Goal: Task Accomplishment & Management: Use online tool/utility

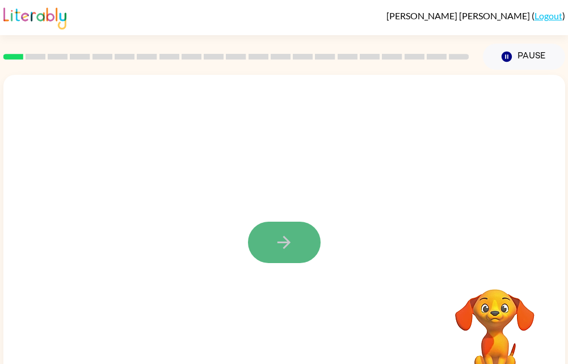
click at [272, 236] on button "button" at bounding box center [284, 242] width 73 height 41
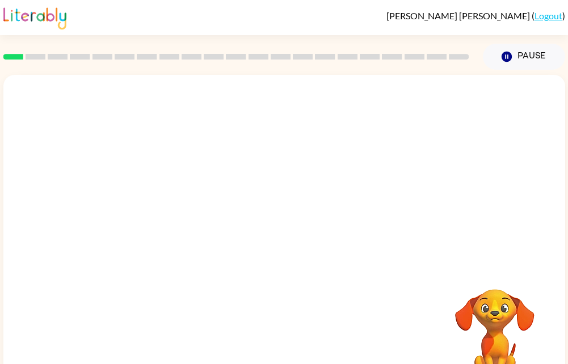
click at [456, 303] on video "Your browser must support playing .mp4 files to use Literably. Please try using…" at bounding box center [495, 329] width 114 height 114
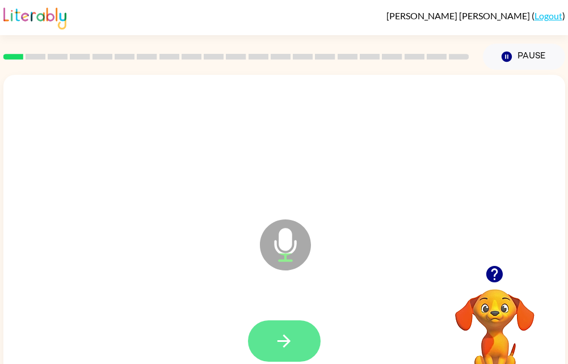
click at [302, 347] on button "button" at bounding box center [284, 341] width 73 height 41
click at [265, 343] on button "button" at bounding box center [284, 341] width 73 height 41
click at [275, 350] on icon "button" at bounding box center [284, 342] width 20 height 20
click at [307, 357] on button "button" at bounding box center [284, 341] width 73 height 41
click at [287, 343] on icon "button" at bounding box center [284, 341] width 13 height 13
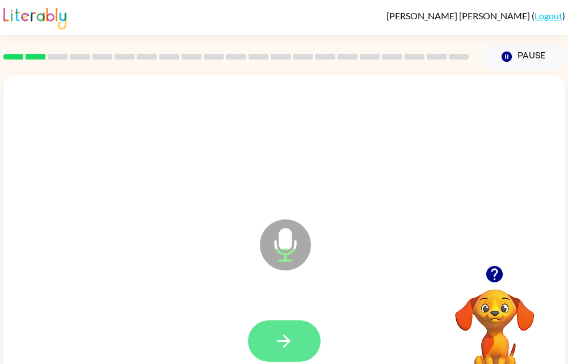
click at [295, 321] on button "button" at bounding box center [284, 341] width 73 height 41
click at [281, 336] on icon "button" at bounding box center [284, 342] width 20 height 20
click at [274, 332] on button "button" at bounding box center [284, 341] width 73 height 41
click at [292, 338] on icon "button" at bounding box center [284, 342] width 20 height 20
click at [284, 348] on icon "button" at bounding box center [284, 342] width 20 height 20
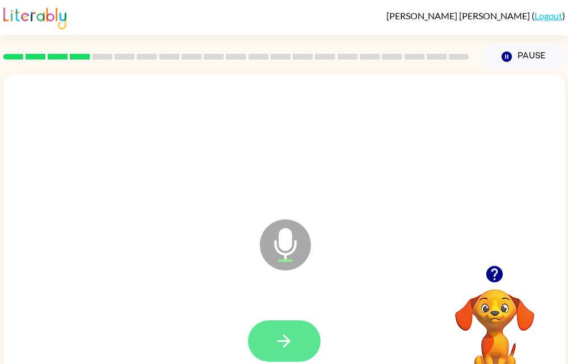
click at [286, 333] on icon "button" at bounding box center [284, 342] width 20 height 20
click at [281, 340] on icon "button" at bounding box center [284, 342] width 20 height 20
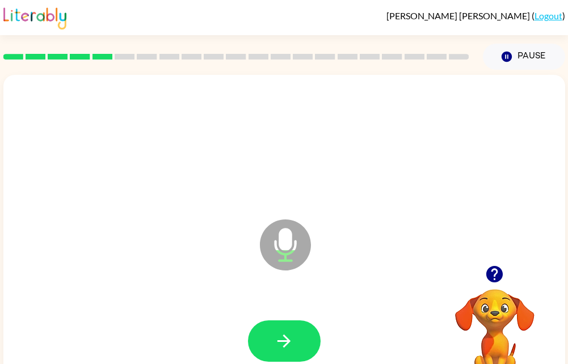
click at [276, 314] on div at bounding box center [284, 341] width 539 height 93
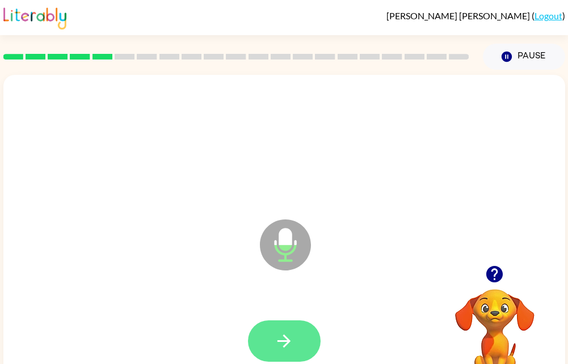
click at [265, 340] on button "button" at bounding box center [284, 341] width 73 height 41
click at [267, 349] on button "button" at bounding box center [284, 341] width 73 height 41
click at [301, 341] on button "button" at bounding box center [284, 341] width 73 height 41
click at [290, 346] on icon "button" at bounding box center [284, 342] width 20 height 20
click at [278, 337] on icon "button" at bounding box center [284, 342] width 20 height 20
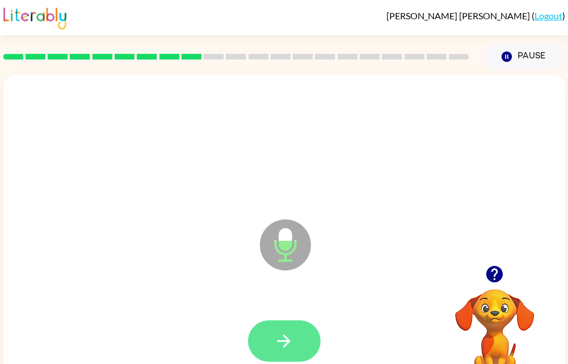
click at [295, 324] on button "button" at bounding box center [284, 341] width 73 height 41
click at [273, 334] on button "button" at bounding box center [284, 341] width 73 height 41
click at [279, 337] on icon "button" at bounding box center [284, 342] width 20 height 20
click at [279, 332] on icon "button" at bounding box center [284, 342] width 20 height 20
click at [304, 345] on button "button" at bounding box center [284, 341] width 73 height 41
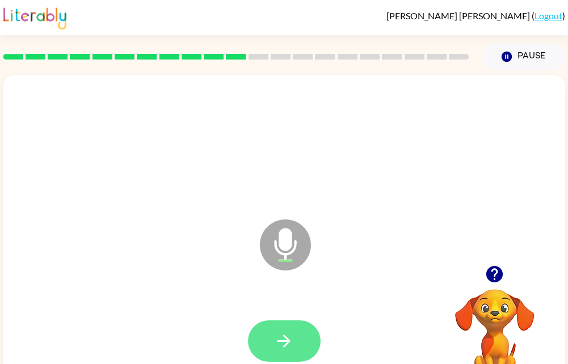
click at [283, 322] on button "button" at bounding box center [284, 341] width 73 height 41
click at [290, 338] on icon "button" at bounding box center [284, 342] width 20 height 20
click at [282, 338] on icon "button" at bounding box center [284, 342] width 20 height 20
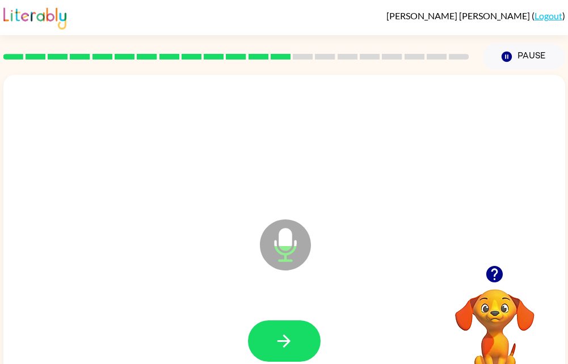
click at [248, 364] on div at bounding box center [284, 341] width 539 height 93
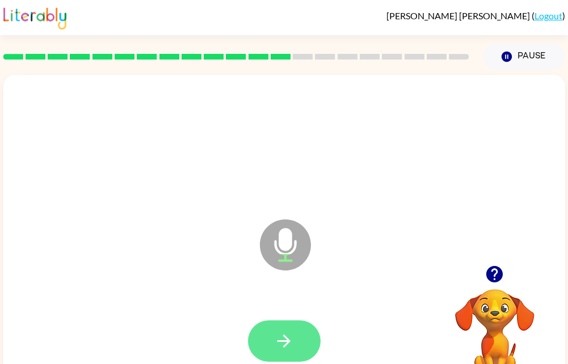
click at [265, 338] on button "button" at bounding box center [284, 341] width 73 height 41
click at [271, 329] on button "button" at bounding box center [284, 341] width 73 height 41
click at [285, 349] on icon "button" at bounding box center [284, 342] width 20 height 20
click at [286, 342] on icon "button" at bounding box center [284, 341] width 13 height 13
click at [307, 343] on button "button" at bounding box center [284, 341] width 73 height 41
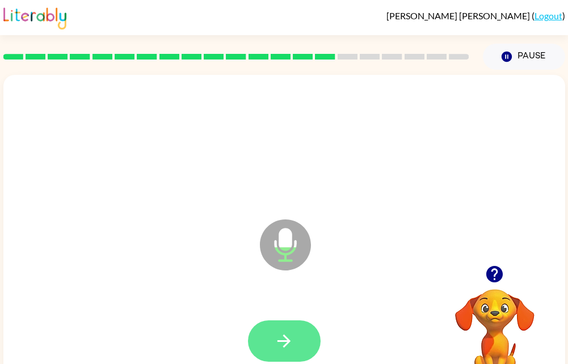
click at [290, 345] on icon "button" at bounding box center [284, 342] width 20 height 20
click at [288, 328] on button "button" at bounding box center [284, 341] width 73 height 41
click at [286, 336] on icon "button" at bounding box center [284, 342] width 20 height 20
click at [275, 354] on button "button" at bounding box center [284, 341] width 73 height 41
click at [297, 325] on button "button" at bounding box center [284, 341] width 73 height 41
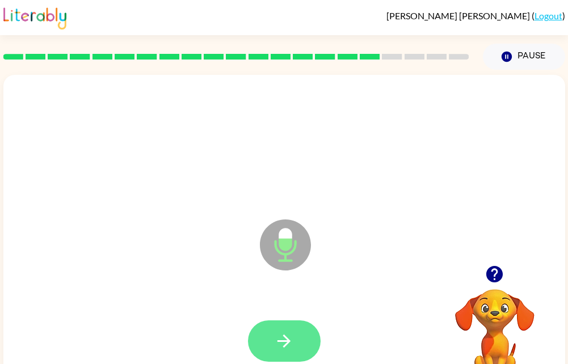
click at [269, 346] on button "button" at bounding box center [284, 341] width 73 height 41
click at [278, 340] on icon "button" at bounding box center [284, 342] width 20 height 20
click at [287, 340] on icon "button" at bounding box center [284, 341] width 13 height 13
click at [278, 352] on button "button" at bounding box center [284, 341] width 73 height 41
click at [290, 328] on button "button" at bounding box center [284, 341] width 73 height 41
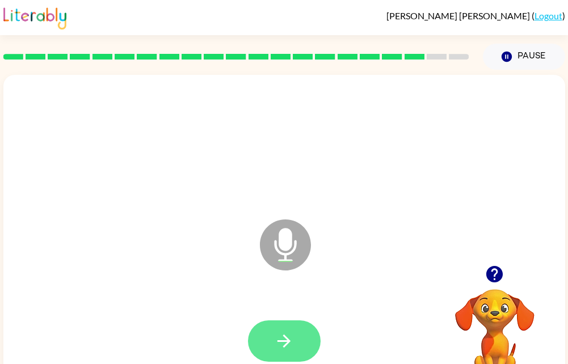
click at [291, 349] on icon "button" at bounding box center [284, 342] width 20 height 20
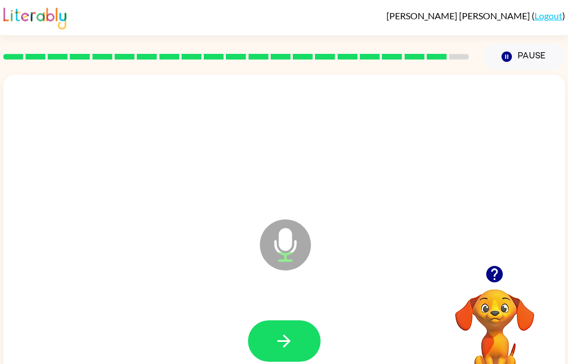
click at [488, 287] on button "button" at bounding box center [494, 274] width 29 height 29
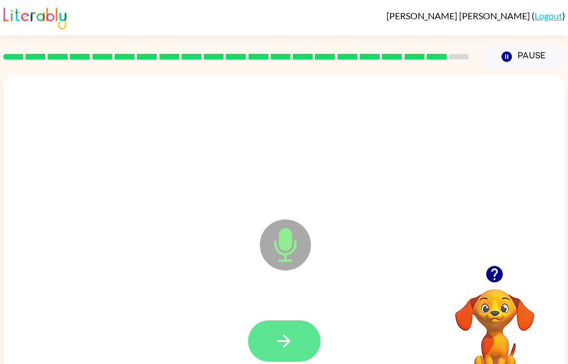
click at [295, 346] on button "button" at bounding box center [284, 341] width 73 height 41
click at [290, 347] on icon "button" at bounding box center [284, 342] width 20 height 20
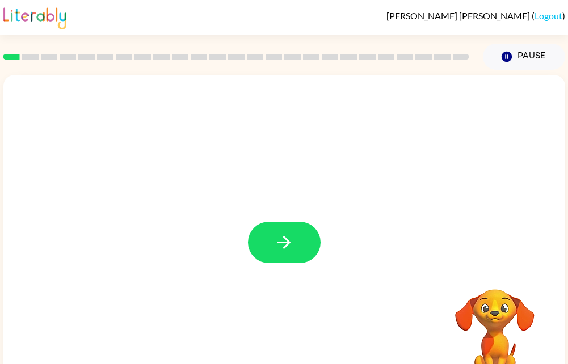
scroll to position [0, 4]
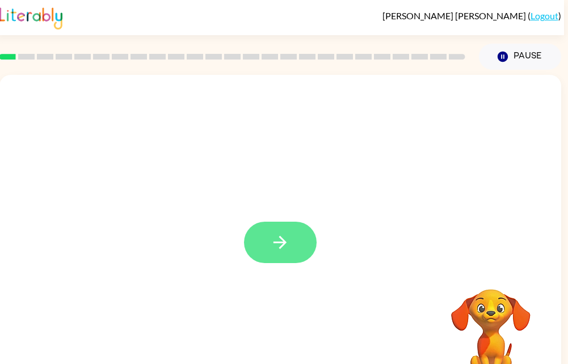
click at [278, 241] on icon "button" at bounding box center [280, 243] width 20 height 20
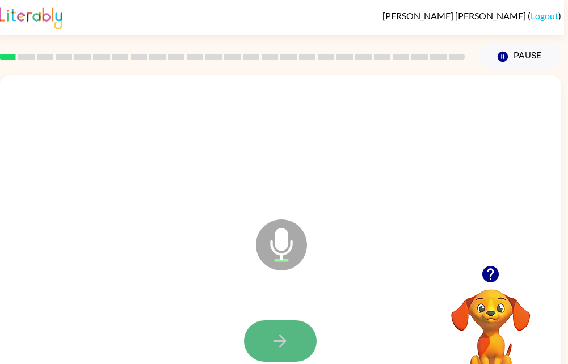
click at [273, 359] on button "button" at bounding box center [280, 341] width 73 height 41
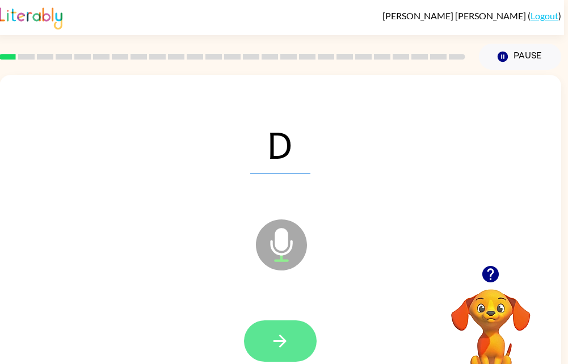
click at [266, 355] on button "button" at bounding box center [280, 341] width 73 height 41
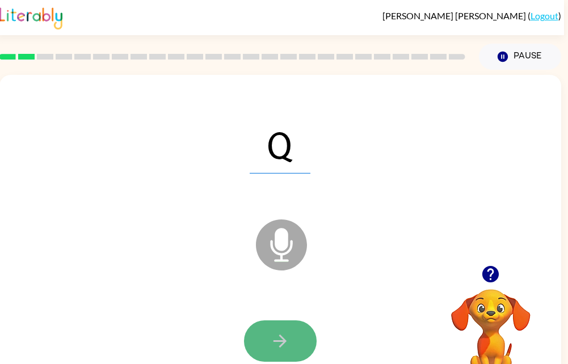
click at [283, 339] on icon "button" at bounding box center [280, 341] width 13 height 13
click at [296, 325] on button "button" at bounding box center [280, 341] width 73 height 41
click at [291, 326] on button "button" at bounding box center [280, 341] width 73 height 41
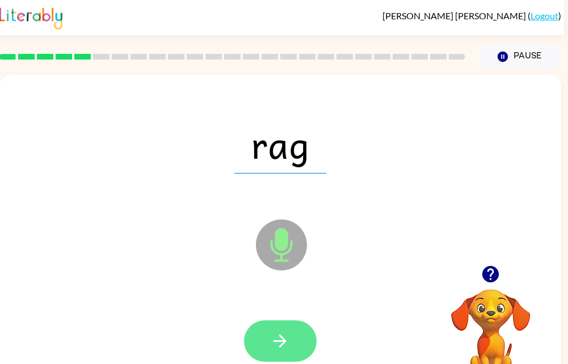
click at [265, 353] on button "button" at bounding box center [280, 341] width 73 height 41
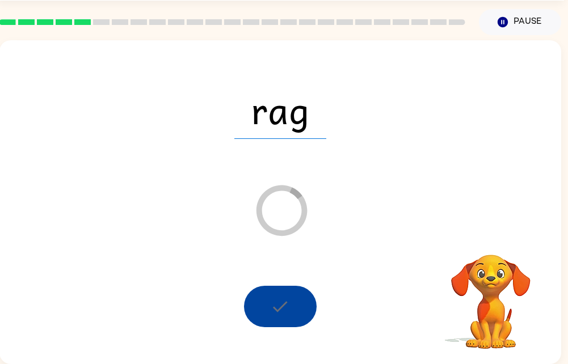
scroll to position [43, 0]
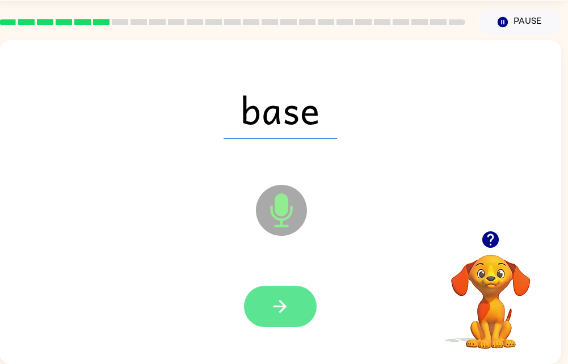
click at [284, 297] on icon "button" at bounding box center [280, 307] width 20 height 20
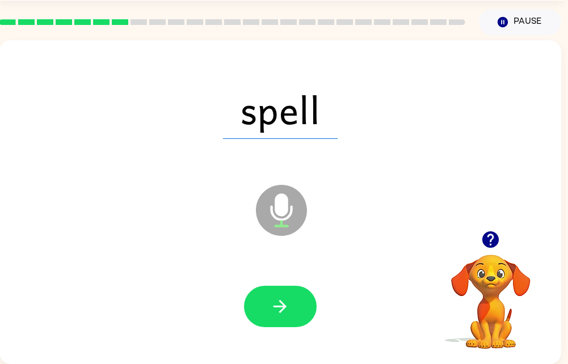
scroll to position [38, 0]
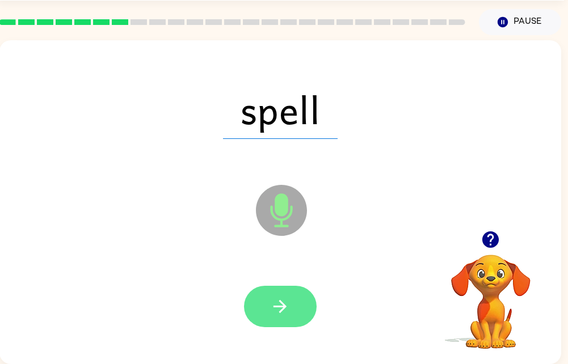
click at [291, 312] on button "button" at bounding box center [280, 306] width 73 height 41
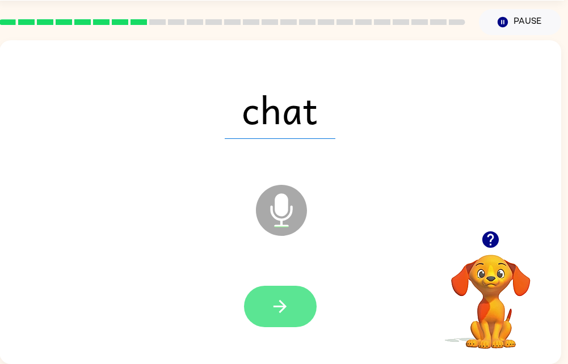
click at [279, 304] on icon "button" at bounding box center [280, 307] width 20 height 20
click at [304, 296] on button "button" at bounding box center [280, 306] width 73 height 41
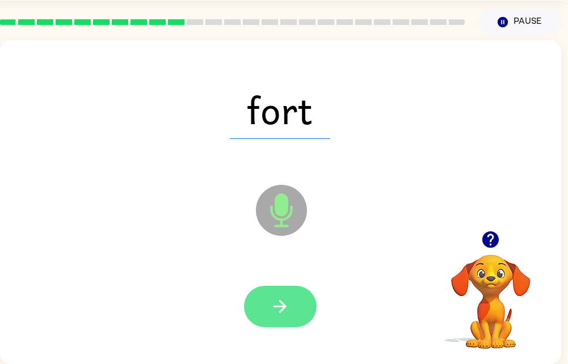
click at [277, 304] on icon "button" at bounding box center [280, 306] width 13 height 13
click at [286, 286] on button "button" at bounding box center [280, 306] width 73 height 41
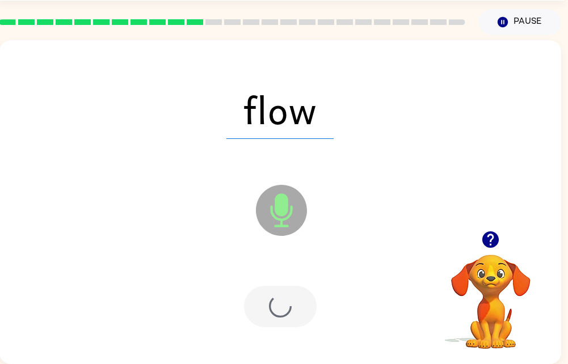
click at [274, 314] on div at bounding box center [280, 306] width 73 height 41
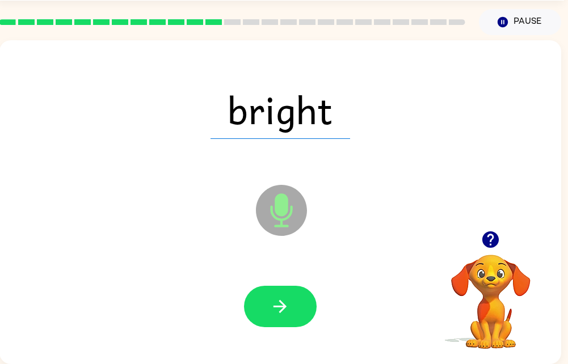
click at [302, 216] on icon at bounding box center [281, 210] width 51 height 51
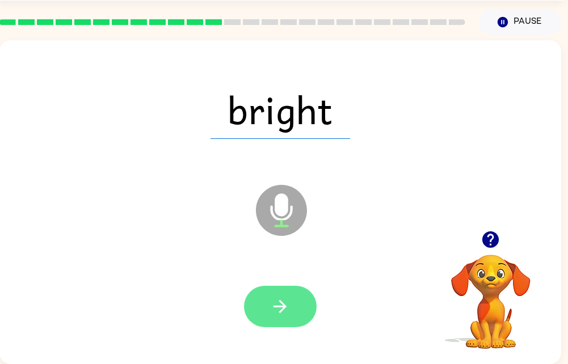
click at [292, 309] on button "button" at bounding box center [280, 306] width 73 height 41
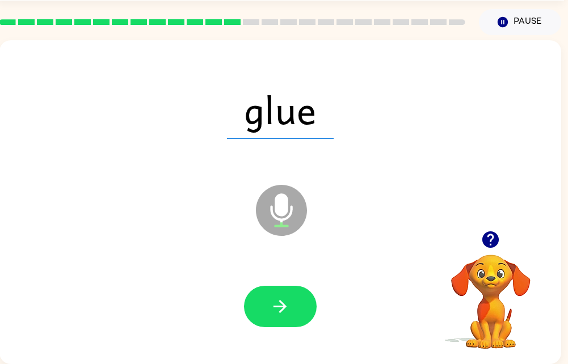
scroll to position [39, 0]
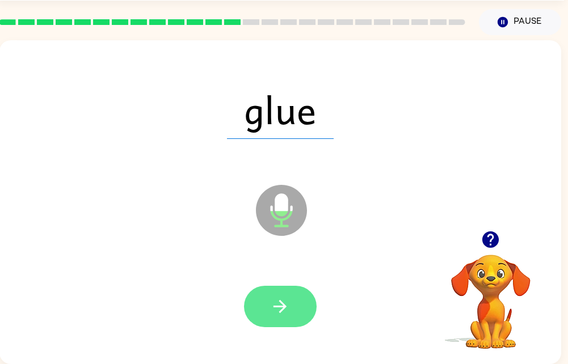
click at [280, 311] on icon "button" at bounding box center [280, 307] width 20 height 20
click at [295, 307] on button "button" at bounding box center [280, 306] width 73 height 41
click at [294, 312] on button "button" at bounding box center [280, 306] width 73 height 41
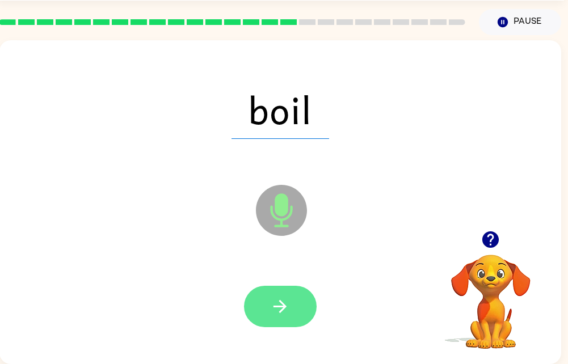
click at [278, 290] on button "button" at bounding box center [280, 306] width 73 height 41
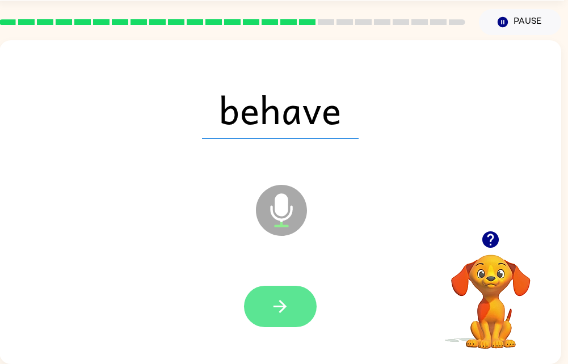
click at [294, 293] on button "button" at bounding box center [280, 306] width 73 height 41
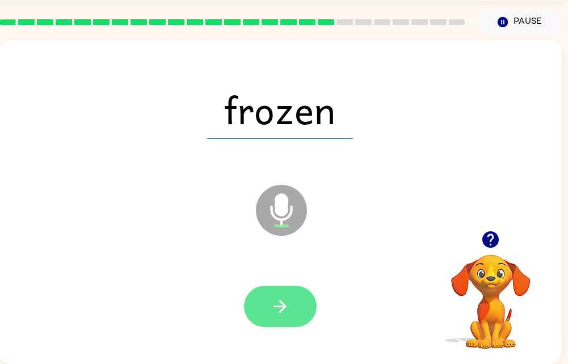
click at [275, 297] on icon "button" at bounding box center [280, 307] width 20 height 20
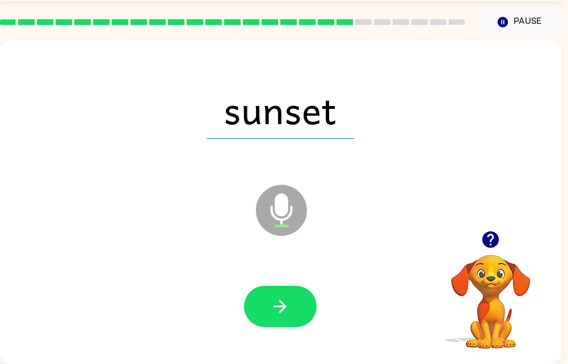
click at [246, 280] on div at bounding box center [280, 307] width 539 height 93
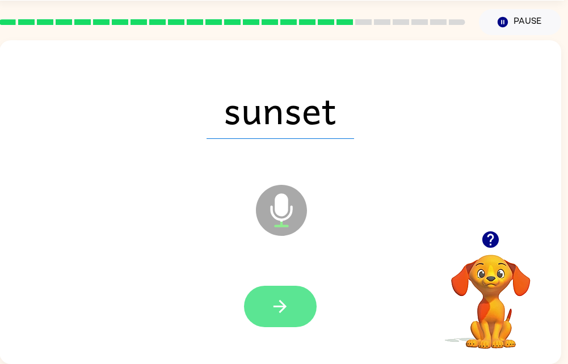
click at [288, 307] on icon "button" at bounding box center [280, 307] width 20 height 20
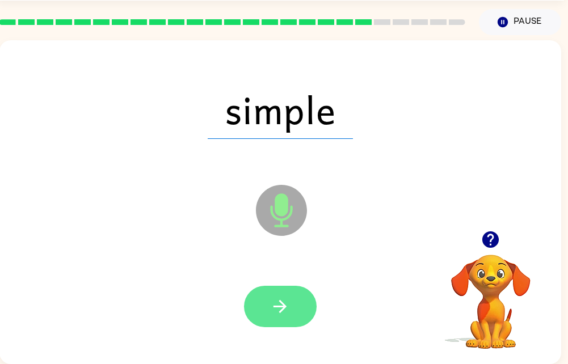
click at [284, 297] on icon "button" at bounding box center [280, 307] width 20 height 20
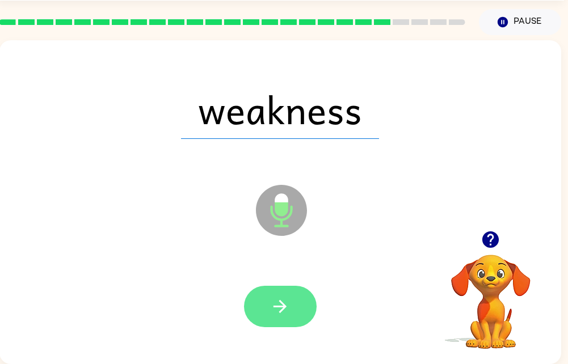
click at [288, 301] on icon "button" at bounding box center [280, 307] width 20 height 20
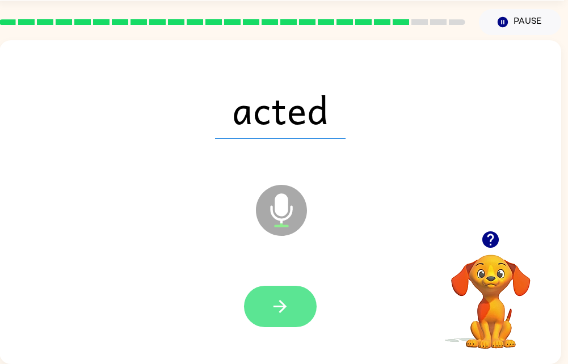
click at [304, 298] on button "button" at bounding box center [280, 306] width 73 height 41
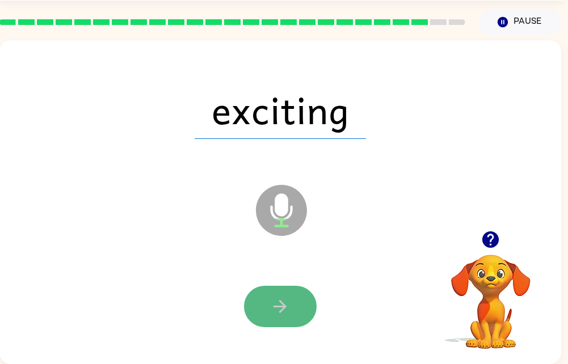
click at [262, 295] on button "button" at bounding box center [280, 306] width 73 height 41
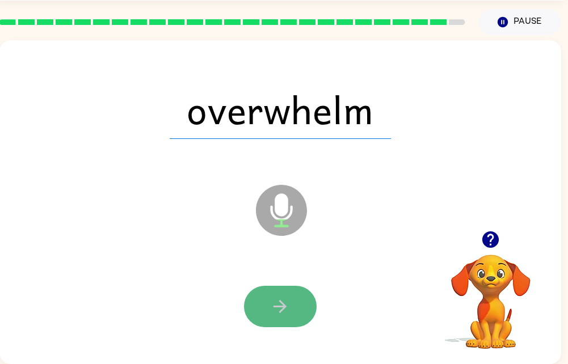
click at [273, 302] on icon "button" at bounding box center [280, 307] width 20 height 20
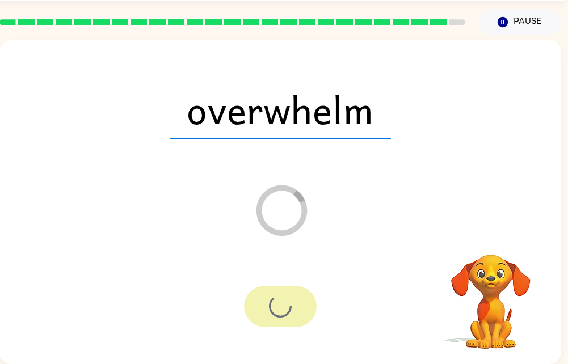
scroll to position [23, 0]
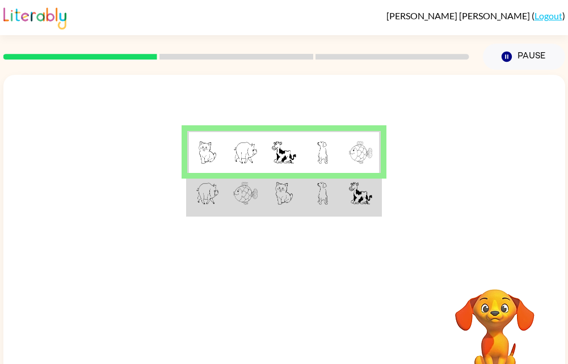
click at [347, 191] on td at bounding box center [361, 194] width 39 height 43
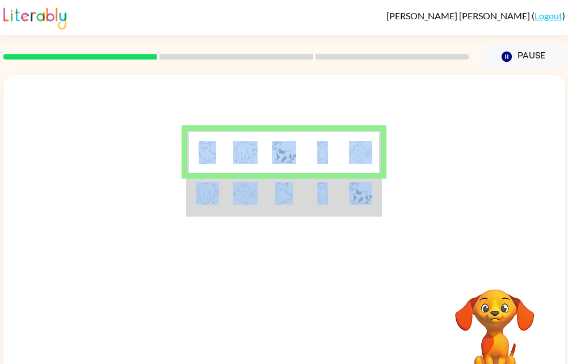
click at [347, 191] on td at bounding box center [361, 194] width 39 height 43
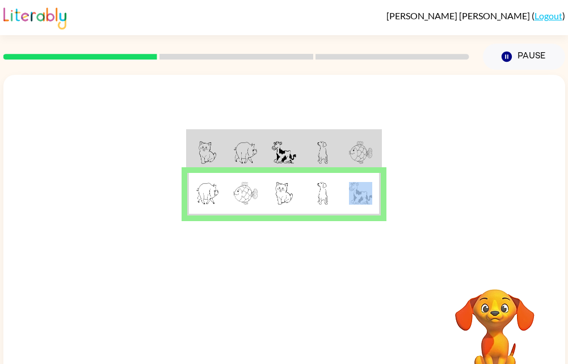
click at [347, 191] on td at bounding box center [361, 194] width 39 height 43
drag, startPoint x: 347, startPoint y: 191, endPoint x: 452, endPoint y: 199, distance: 105.3
click at [452, 199] on div at bounding box center [284, 170] width 562 height 191
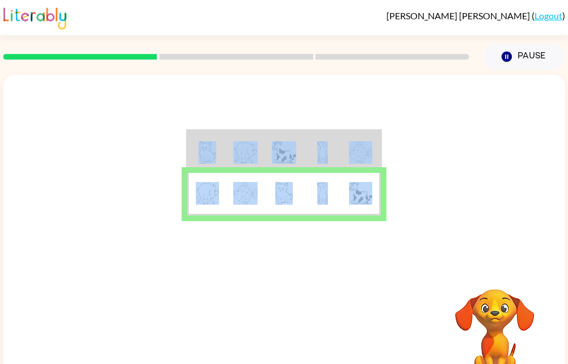
drag, startPoint x: 452, startPoint y: 199, endPoint x: 468, endPoint y: 172, distance: 30.8
click at [468, 172] on div at bounding box center [284, 170] width 562 height 191
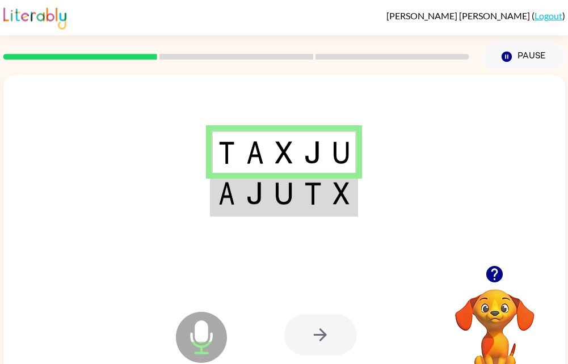
click at [342, 336] on div at bounding box center [320, 335] width 73 height 41
click at [334, 188] on img at bounding box center [341, 193] width 16 height 23
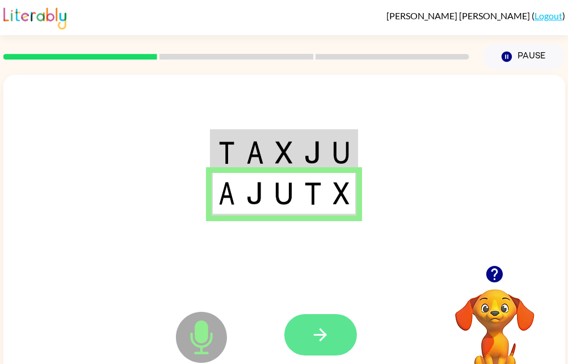
click at [340, 342] on button "button" at bounding box center [320, 335] width 73 height 41
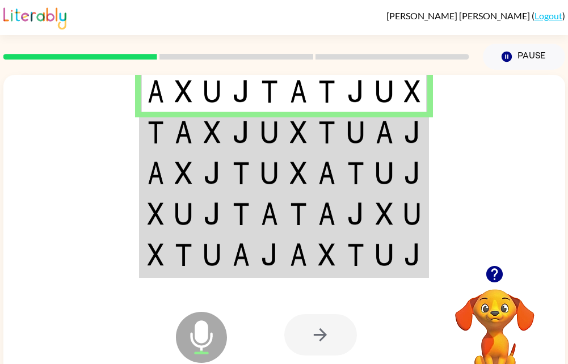
click at [331, 124] on img at bounding box center [327, 132] width 17 height 23
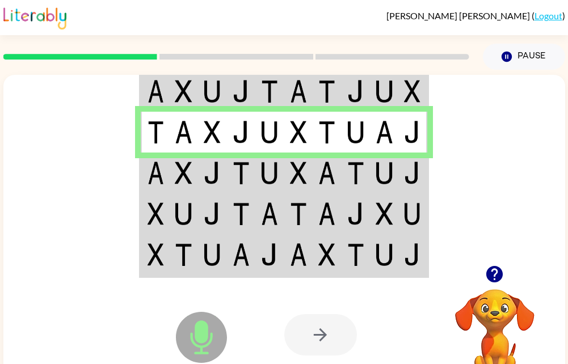
click at [187, 179] on img at bounding box center [183, 173] width 17 height 23
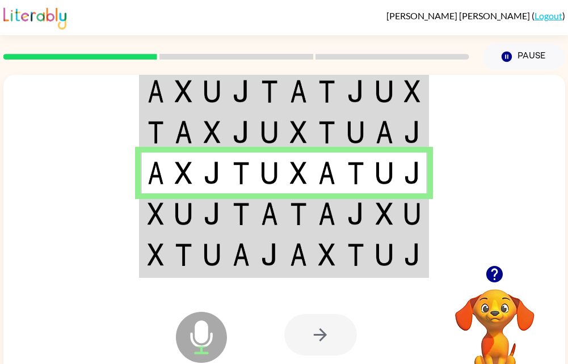
click at [287, 200] on td at bounding box center [298, 214] width 29 height 41
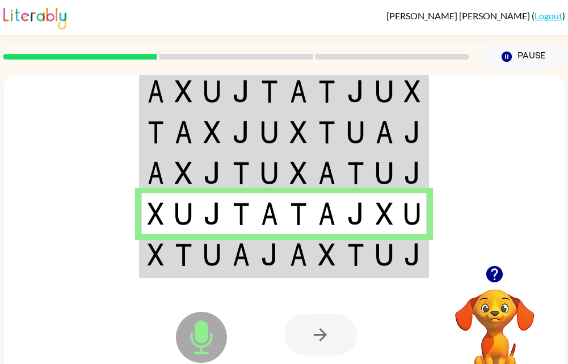
click at [273, 265] on img at bounding box center [269, 255] width 17 height 23
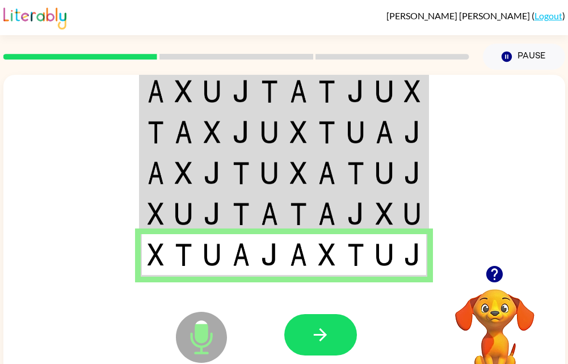
click at [276, 341] on icon "Microphone The Microphone is here when it is your turn to talk" at bounding box center [258, 351] width 170 height 85
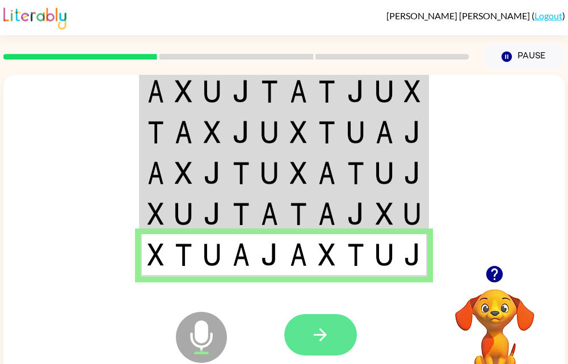
click at [286, 336] on button "button" at bounding box center [320, 335] width 73 height 41
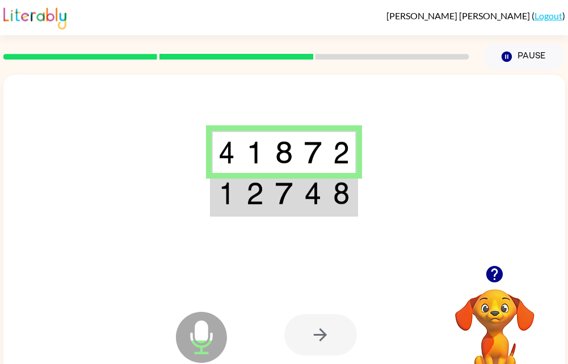
click at [309, 205] on img at bounding box center [313, 193] width 18 height 23
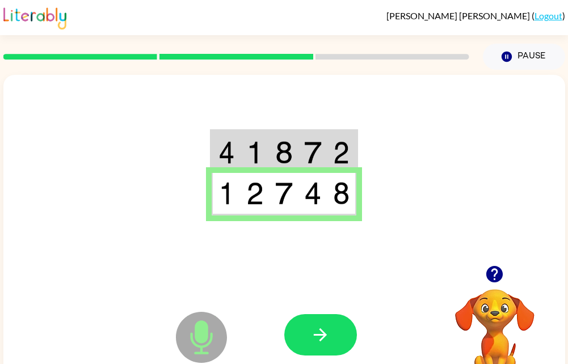
scroll to position [1, 0]
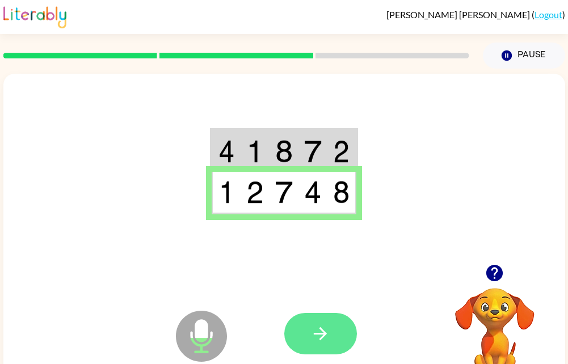
click at [341, 328] on button "button" at bounding box center [320, 333] width 73 height 41
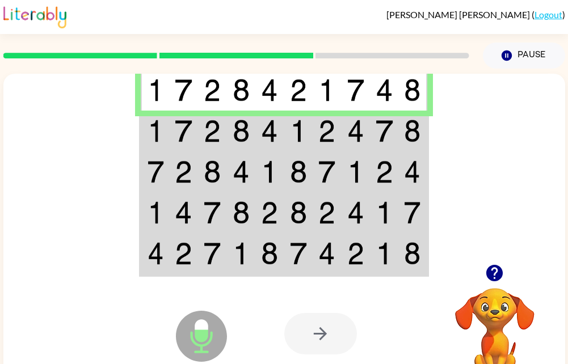
click at [341, 137] on td at bounding box center [327, 131] width 29 height 41
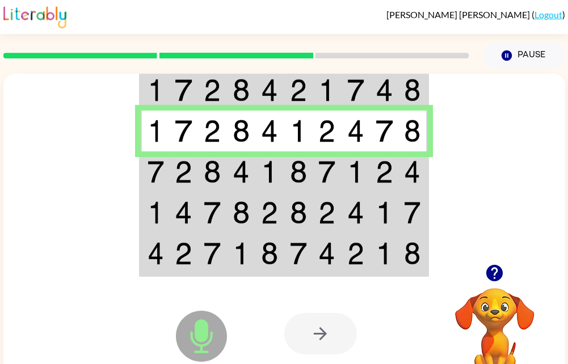
click at [376, 181] on td at bounding box center [384, 172] width 29 height 41
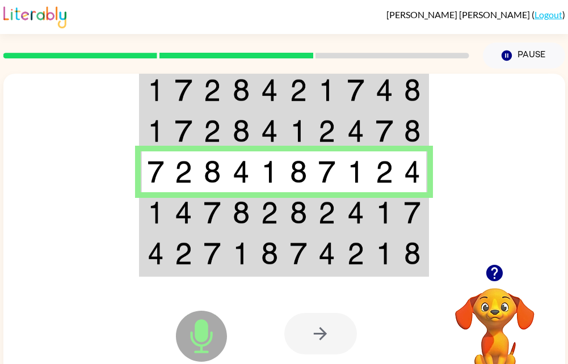
click at [370, 221] on td at bounding box center [356, 212] width 29 height 41
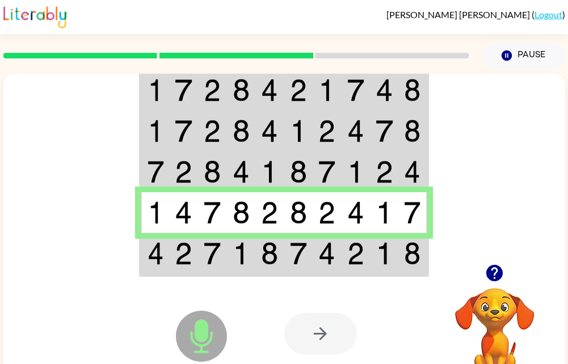
click at [372, 253] on td at bounding box center [384, 254] width 29 height 43
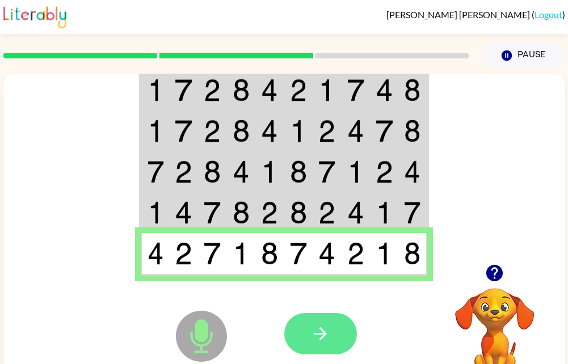
click at [329, 349] on button "button" at bounding box center [320, 333] width 73 height 41
